Goal: Task Accomplishment & Management: Manage account settings

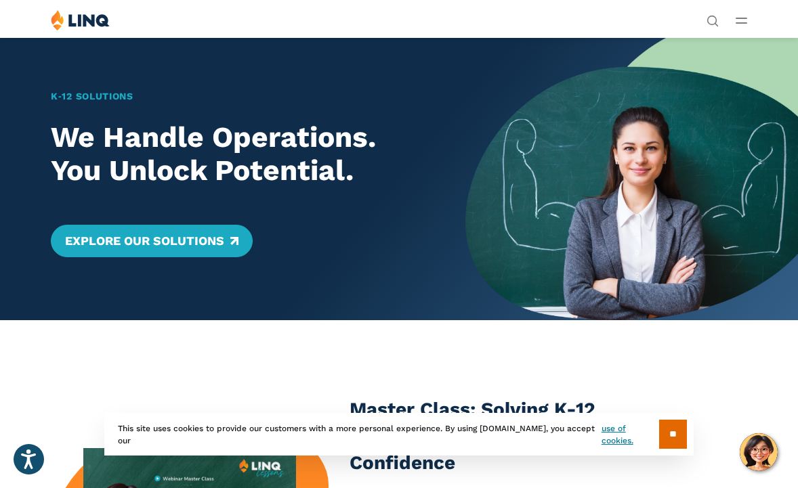
click at [742, 23] on line "Open Main Menu" at bounding box center [741, 23] width 10 height 0
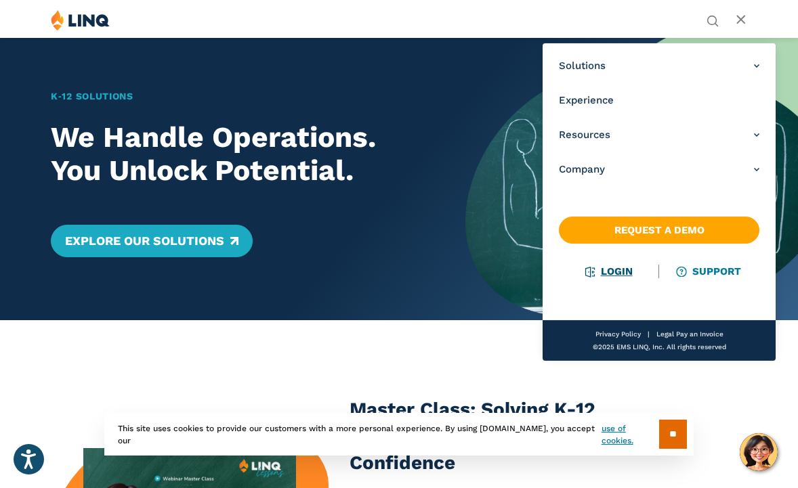
click at [617, 278] on li "Login" at bounding box center [609, 271] width 100 height 15
click at [617, 273] on link "Login" at bounding box center [609, 271] width 47 height 12
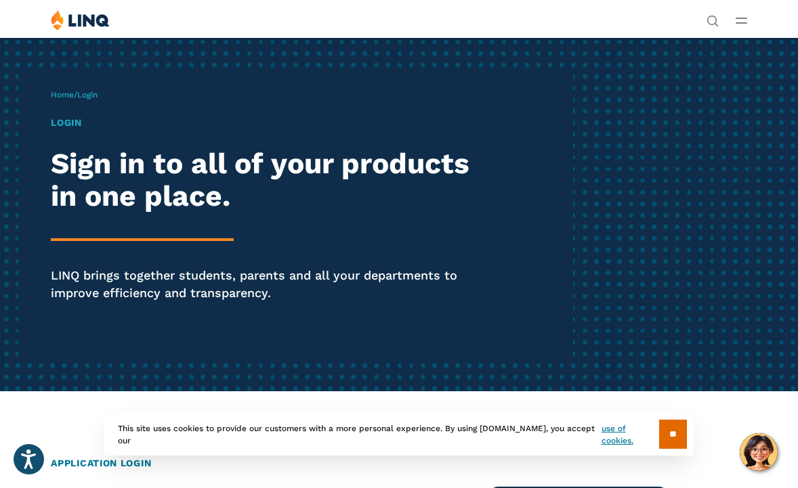
click at [70, 126] on h1 "Login" at bounding box center [270, 123] width 438 height 14
